Goal: Task Accomplishment & Management: Use online tool/utility

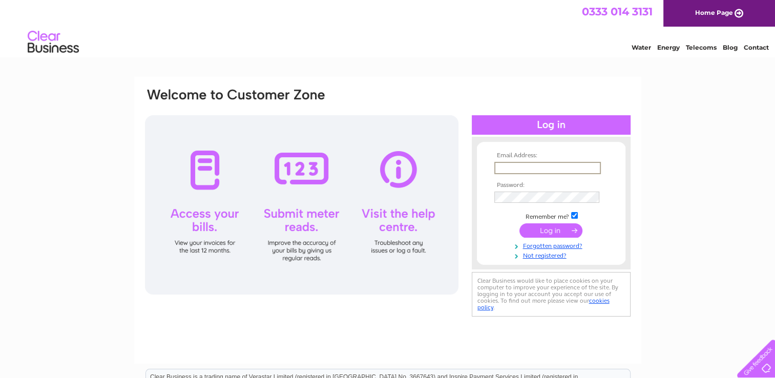
click at [503, 166] on input "text" at bounding box center [547, 168] width 106 height 12
type input "liz_gilluk@yahoo.co.uk"
click at [555, 227] on input "submit" at bounding box center [550, 229] width 63 height 14
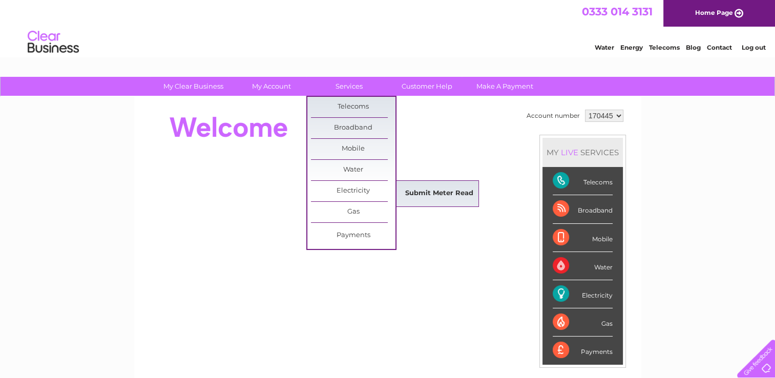
click at [431, 192] on link "Submit Meter Read" at bounding box center [439, 193] width 84 height 20
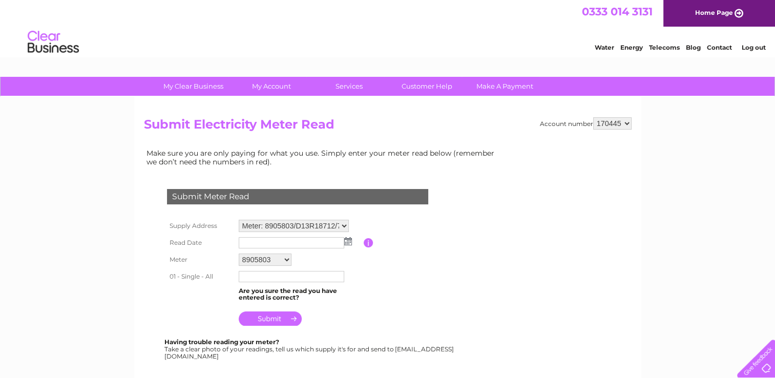
click at [348, 237] on img at bounding box center [348, 241] width 8 height 8
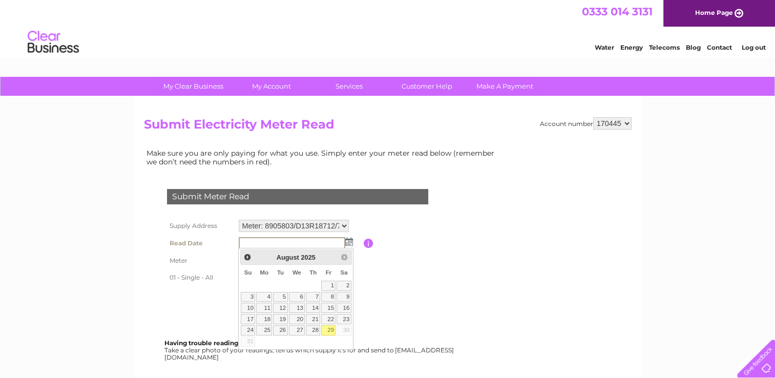
click at [329, 329] on link "29" at bounding box center [328, 330] width 14 height 10
type input "2025/08/29"
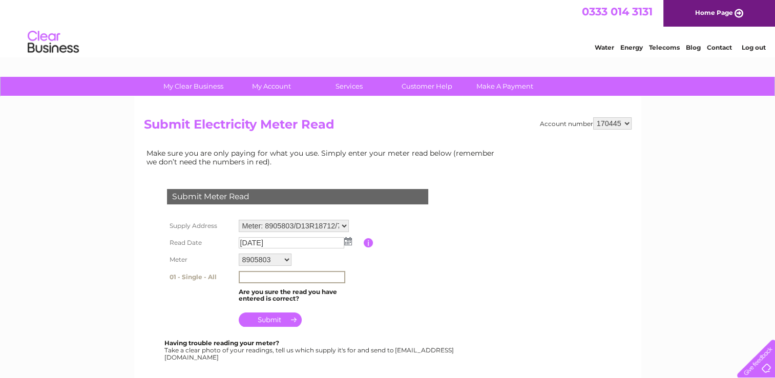
click at [250, 276] on input "text" at bounding box center [292, 277] width 106 height 12
click at [403, 275] on table "Supply Address Meter: 8905803/D13R18712/73... - Little Ribrae, Forglen, Turriff…" at bounding box center [309, 273] width 291 height 112
click at [247, 275] on input "text" at bounding box center [292, 277] width 106 height 12
type input "62876"
click at [275, 316] on input "submit" at bounding box center [270, 318] width 63 height 14
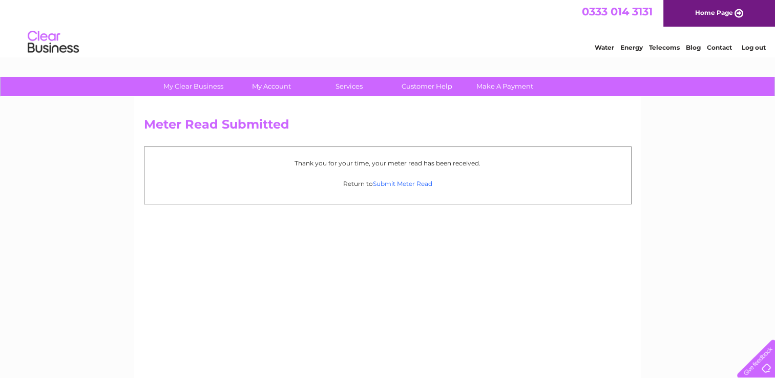
click at [410, 183] on link "Submit Meter Read" at bounding box center [402, 184] width 59 height 8
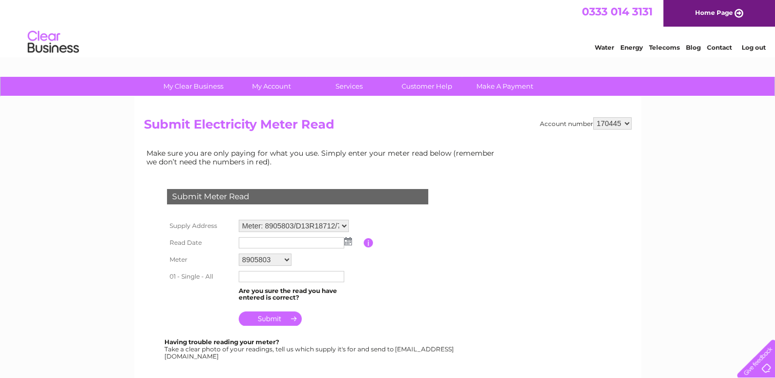
click at [349, 240] on img at bounding box center [348, 241] width 8 height 8
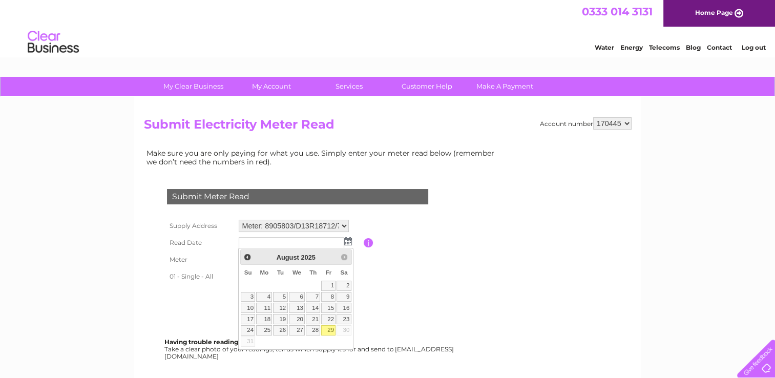
click at [331, 327] on link "29" at bounding box center [328, 330] width 14 height 10
type input "2025/08/29"
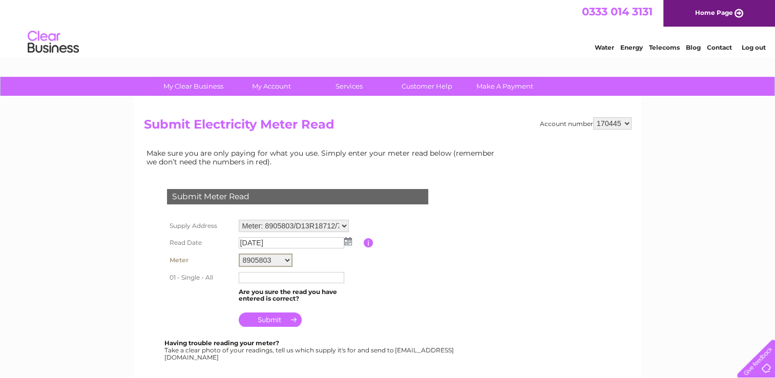
click at [287, 259] on select "8905803 D13R18712 7343468" at bounding box center [266, 259] width 54 height 13
select select "147220"
click at [239, 253] on select "8905803 D13R18712 7343468" at bounding box center [266, 259] width 54 height 13
click at [348, 241] on img at bounding box center [348, 241] width 8 height 8
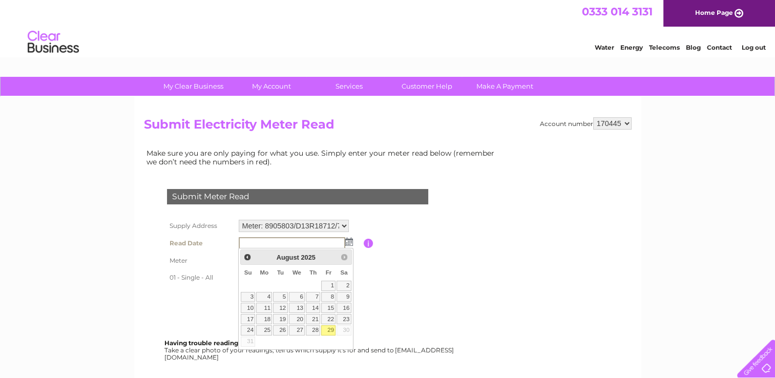
click at [330, 328] on link "29" at bounding box center [328, 330] width 14 height 10
type input "2025/08/29"
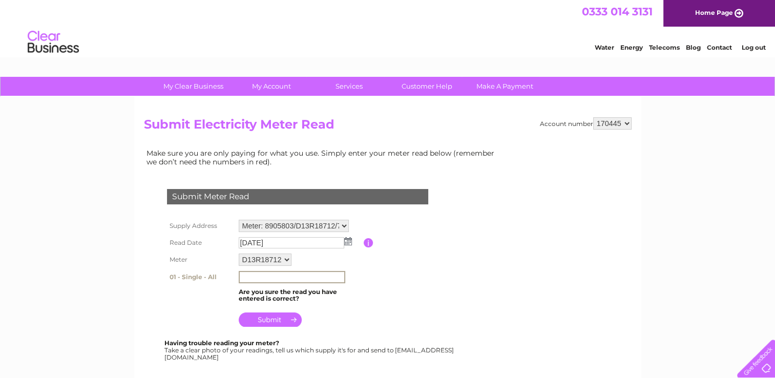
click at [250, 276] on input "text" at bounding box center [292, 277] width 106 height 12
type input "35282"
click at [265, 319] on input "submit" at bounding box center [270, 318] width 63 height 14
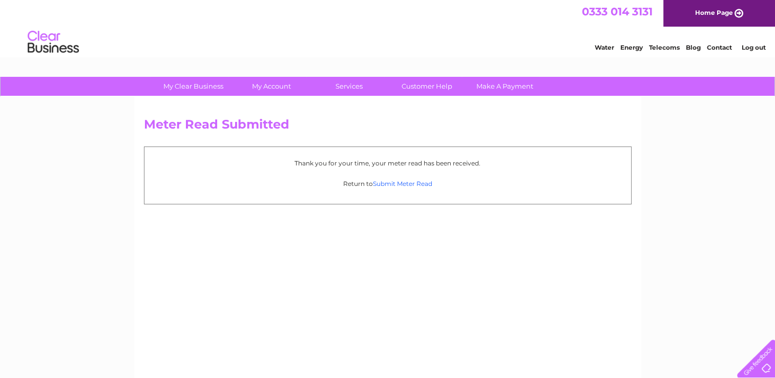
click at [404, 182] on link "Submit Meter Read" at bounding box center [402, 184] width 59 height 8
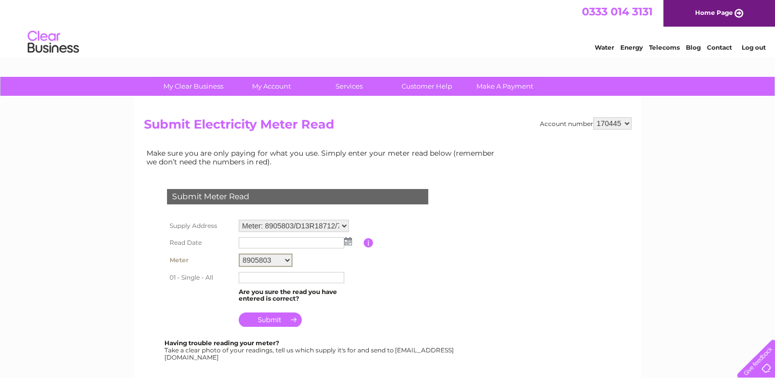
click at [284, 258] on select "8905803 D13R18712 7343468" at bounding box center [266, 259] width 54 height 13
select select "147221"
click at [239, 253] on select "8905803 D13R18712 7343468" at bounding box center [266, 259] width 54 height 13
click at [347, 242] on img at bounding box center [348, 241] width 8 height 8
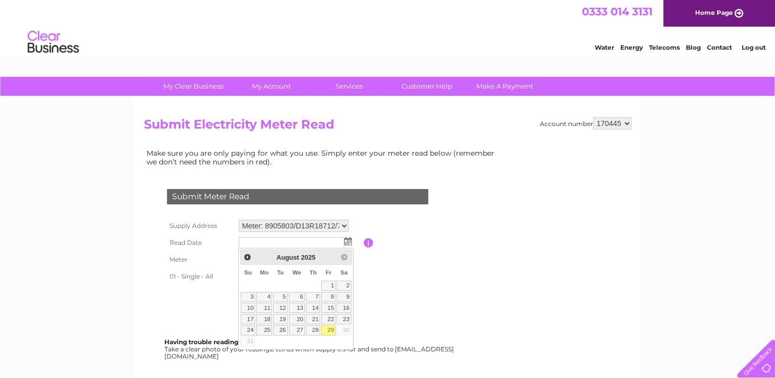
click at [329, 331] on link "29" at bounding box center [328, 330] width 14 height 10
type input "2025/08/29"
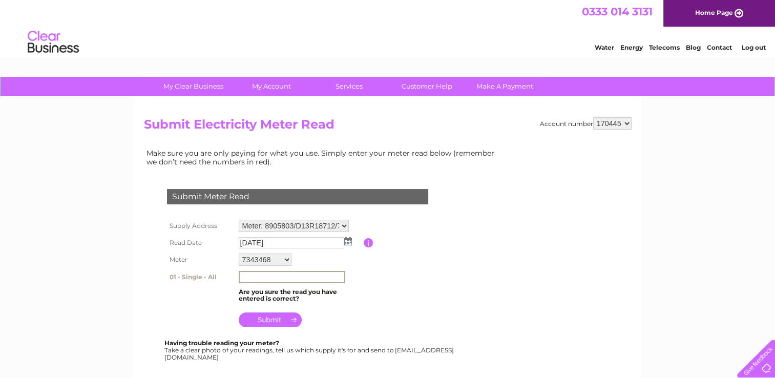
click at [247, 274] on input "text" at bounding box center [292, 277] width 106 height 12
type input "57326"
click at [264, 317] on input "submit" at bounding box center [270, 318] width 63 height 14
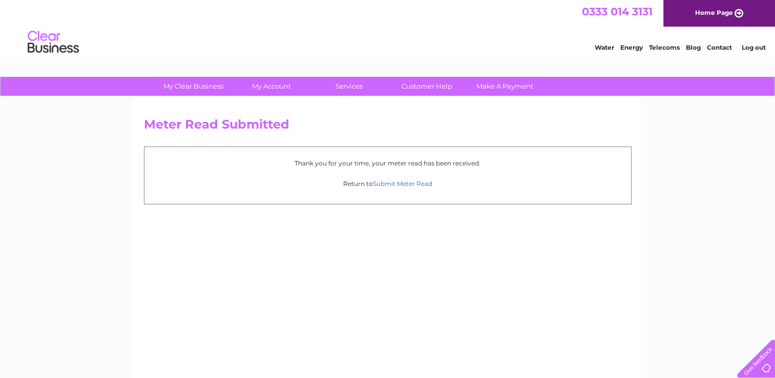
click at [419, 184] on link "Submit Meter Read" at bounding box center [402, 184] width 59 height 8
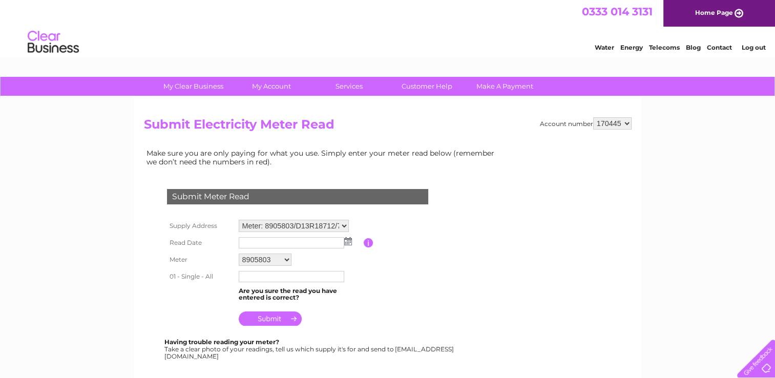
click at [755, 44] on link "Log out" at bounding box center [753, 48] width 24 height 8
